Goal: Task Accomplishment & Management: Manage account settings

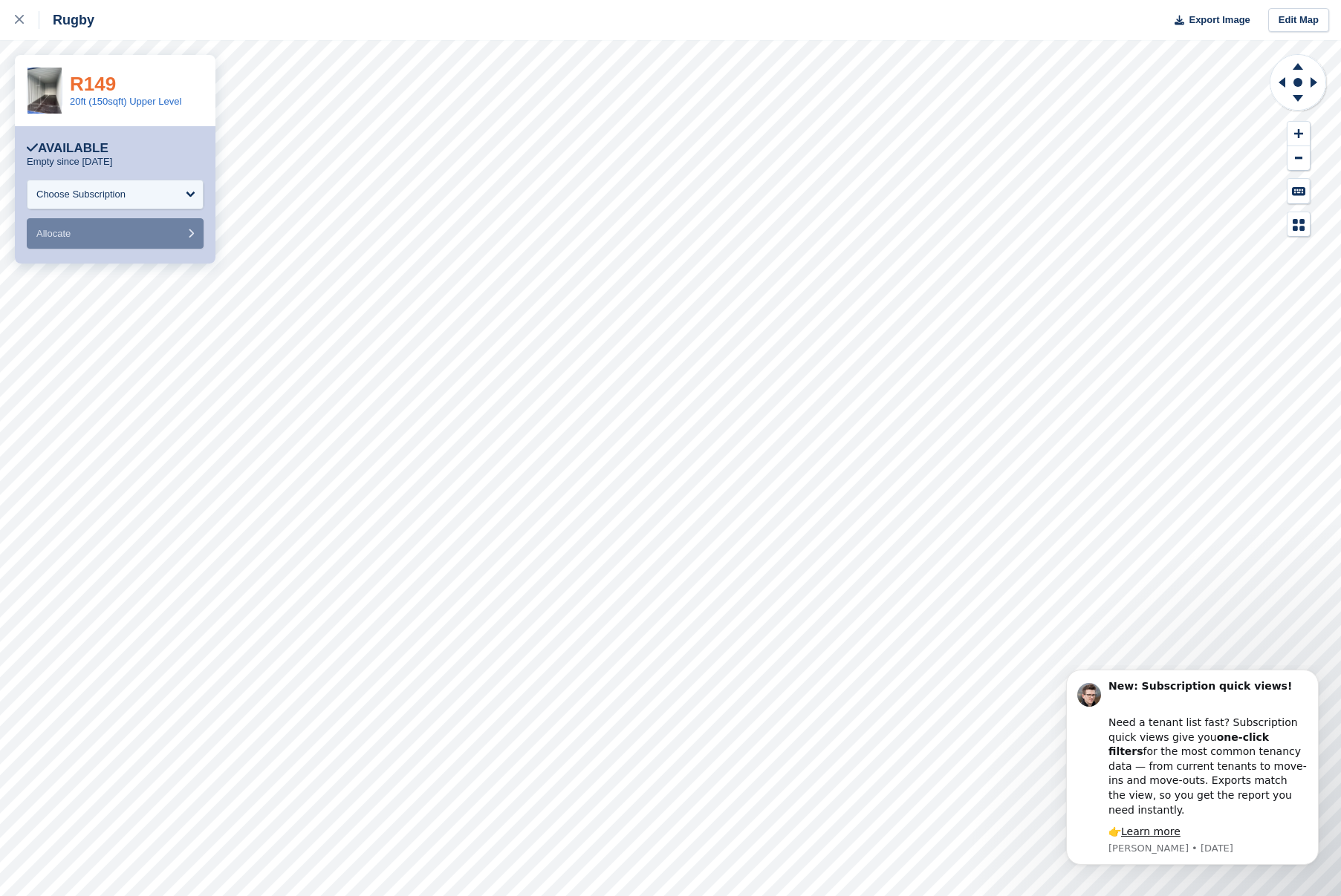
click at [87, 79] on link "R149" at bounding box center [93, 84] width 46 height 22
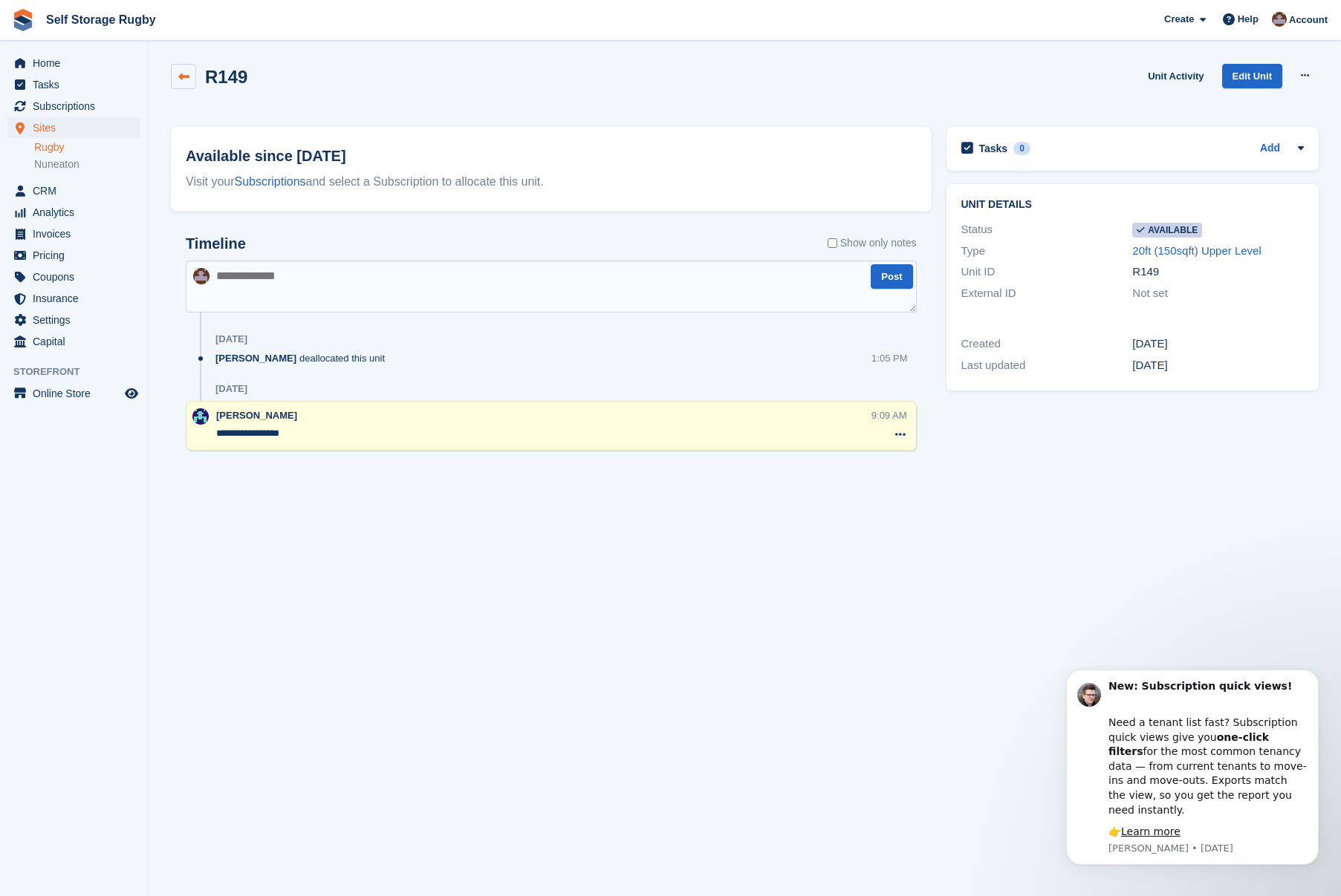
click at [185, 71] on icon at bounding box center [183, 77] width 11 height 11
click at [65, 188] on span "CRM" at bounding box center [77, 191] width 89 height 20
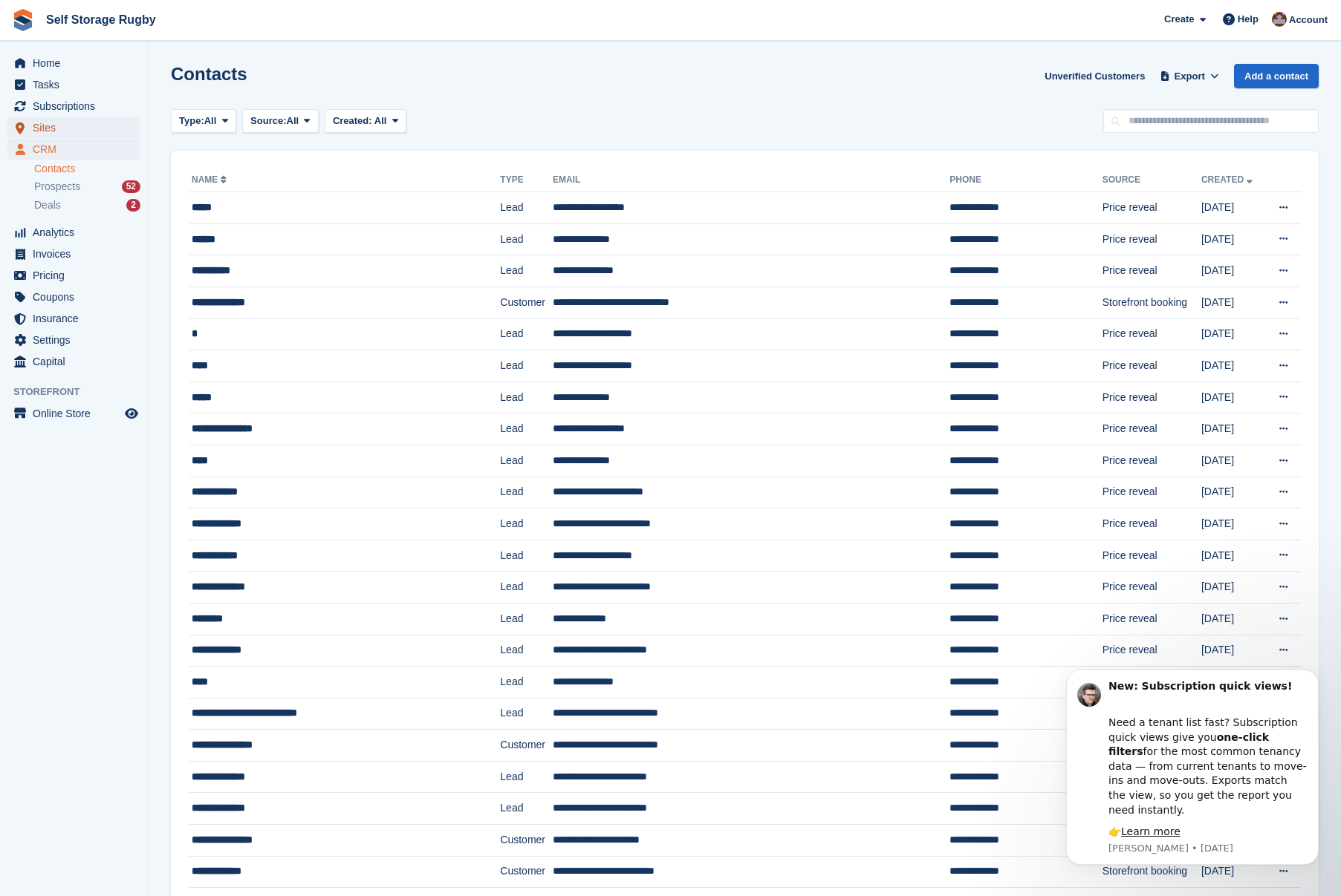
click at [48, 118] on span "Sites" at bounding box center [77, 128] width 89 height 20
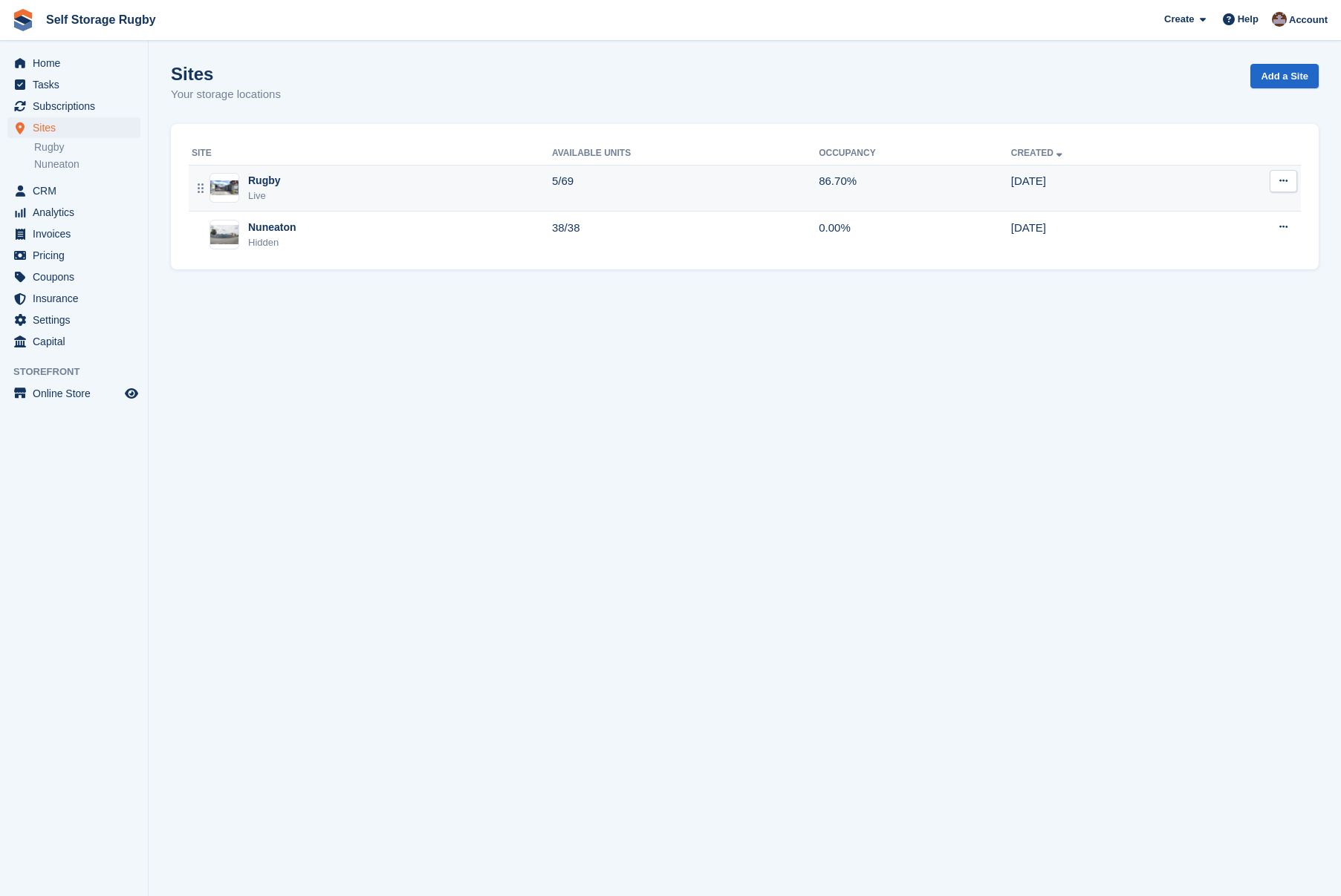
click at [275, 182] on div "Rugby" at bounding box center [264, 181] width 32 height 16
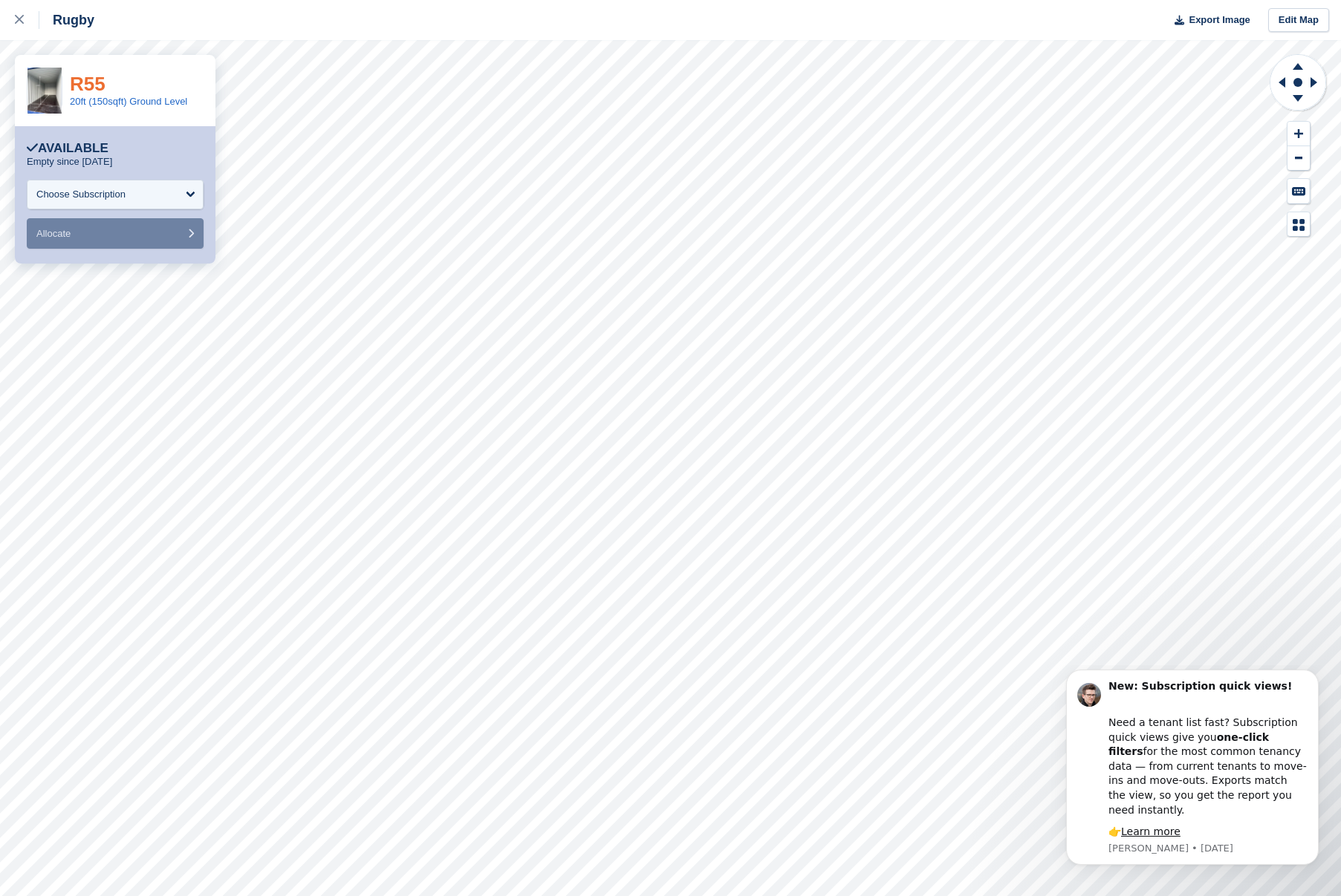
click at [85, 92] on link "R55" at bounding box center [87, 84] width 35 height 22
